Goal: Communication & Community: Answer question/provide support

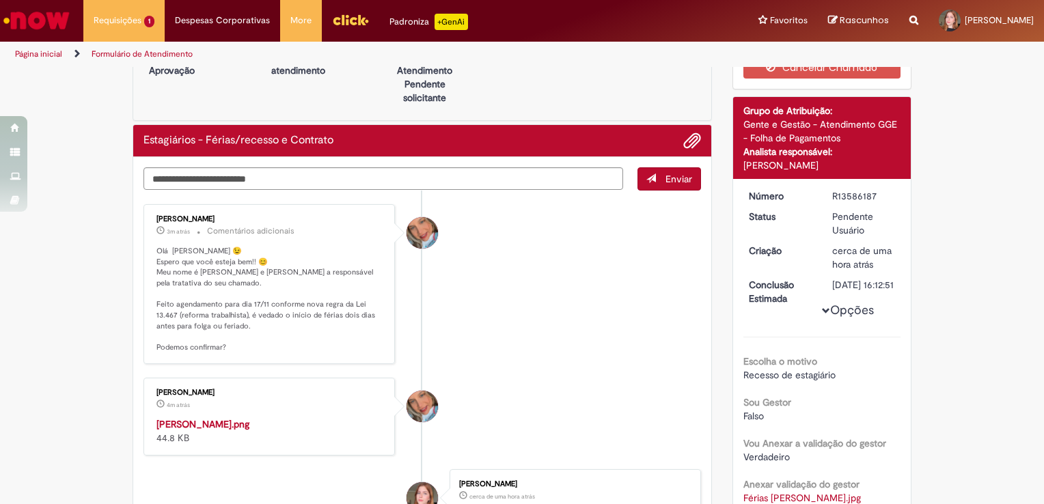
scroll to position [44, 0]
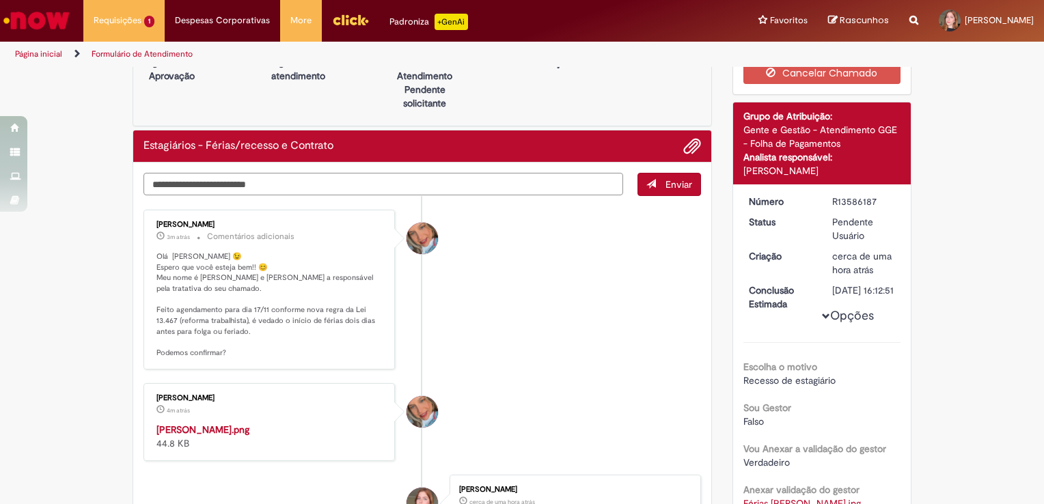
click at [215, 188] on textarea "Digite sua mensagem aqui..." at bounding box center [384, 184] width 480 height 23
click at [453, 390] on li "Jacqueline Andrade Galani 4m atrás 4 minutos atrás Emily.png 44.8 KB" at bounding box center [423, 422] width 558 height 78
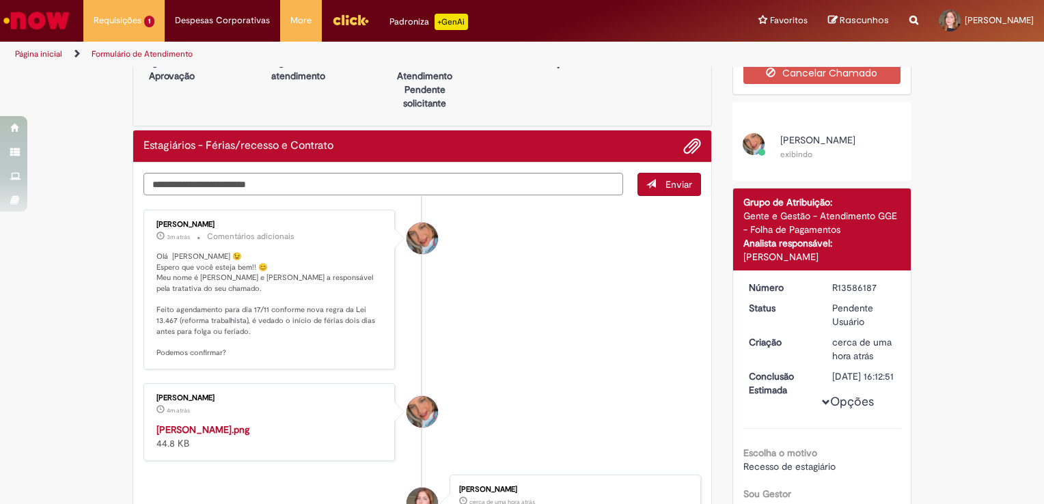
scroll to position [0, 0]
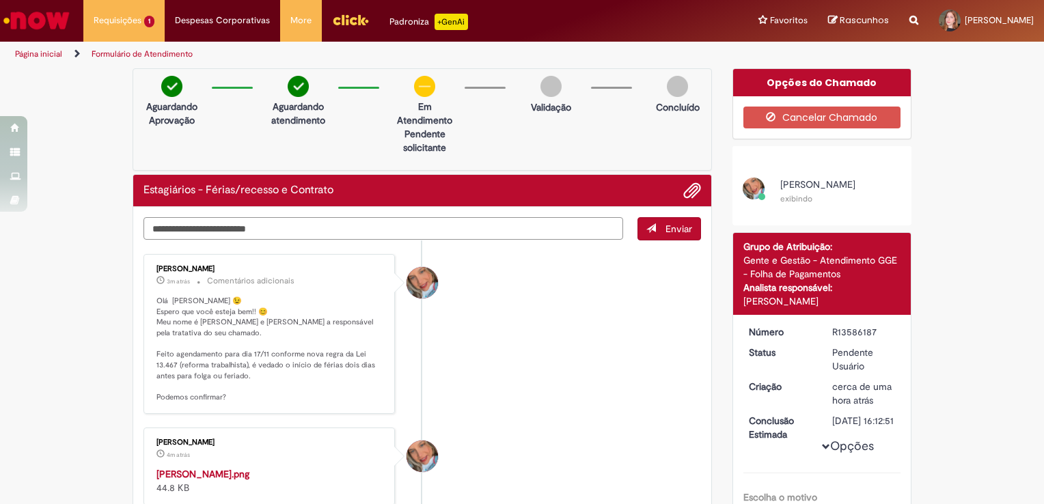
click at [215, 234] on textarea "Digite sua mensagem aqui..." at bounding box center [384, 228] width 480 height 23
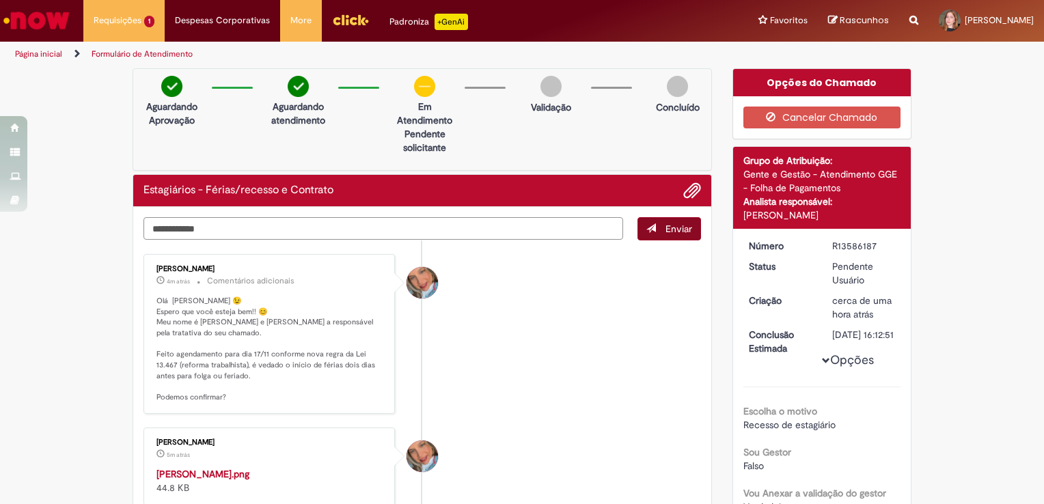
type textarea "**********"
click at [638, 234] on button "Enviar" at bounding box center [670, 228] width 64 height 23
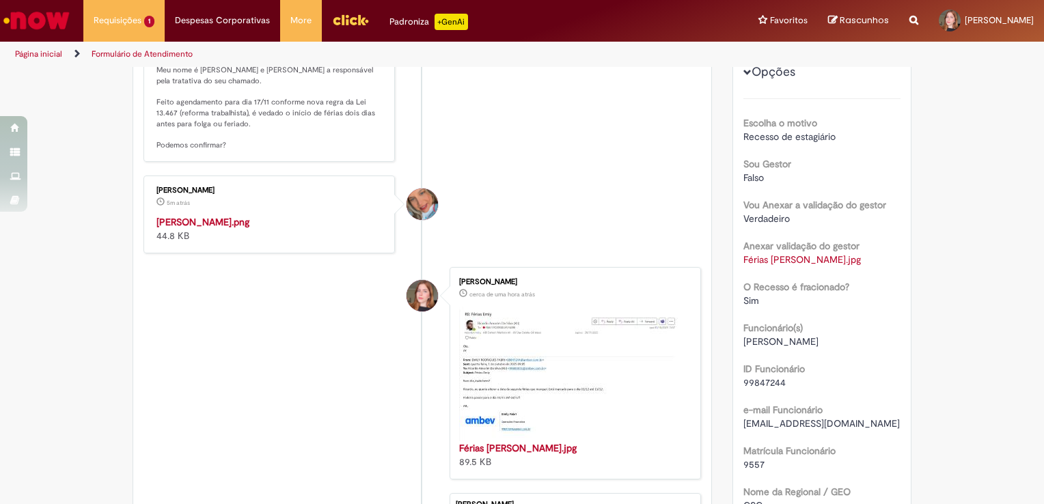
scroll to position [303, 0]
click at [239, 215] on img "Histórico de tíquete" at bounding box center [271, 215] width 228 height 0
click at [951, 263] on div "Verificar Código de Barras Aguardando Aprovação Aguardando atendimento Em Atend…" at bounding box center [522, 412] width 1044 height 1292
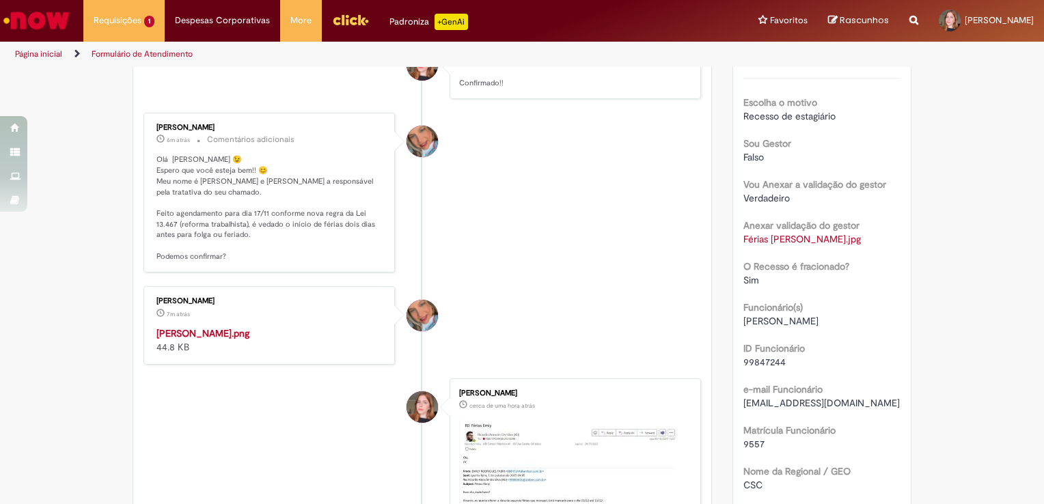
scroll to position [0, 0]
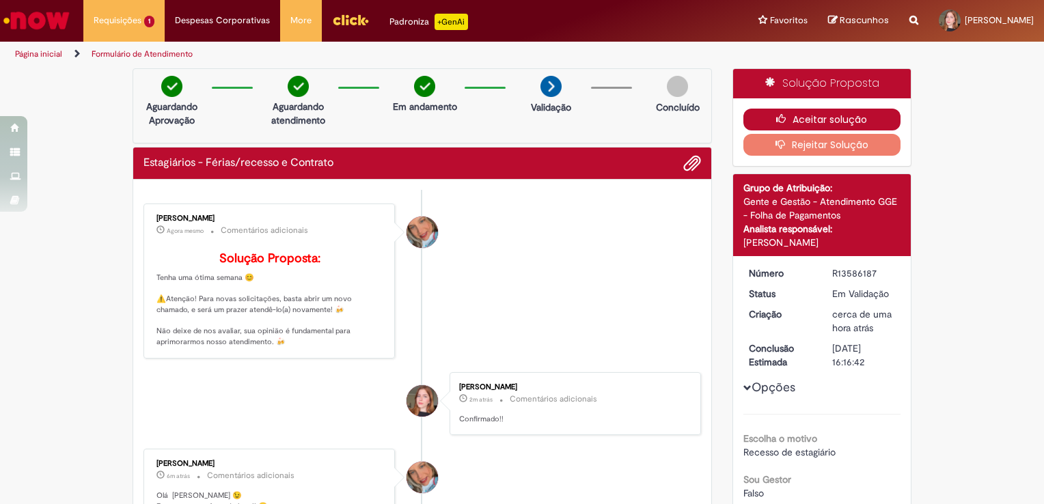
click at [779, 118] on icon "button" at bounding box center [784, 119] width 16 height 10
